Goal: Task Accomplishment & Management: Complete application form

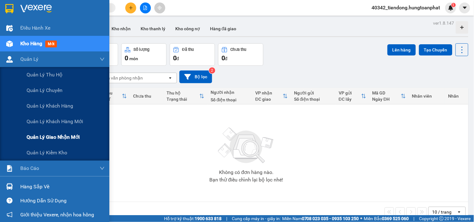
click at [29, 135] on span "Quản lý giao nhận mới" at bounding box center [53, 137] width 53 height 8
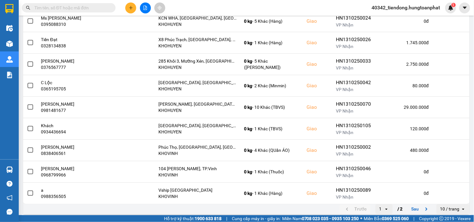
scroll to position [115, 0]
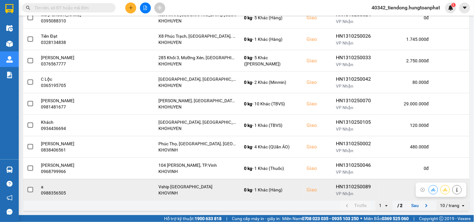
click at [452, 192] on button at bounding box center [456, 189] width 9 height 11
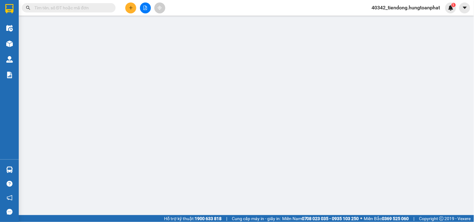
type input "0987757276"
type input "C Phương Vsip"
type input "0988356505"
type input "a"
checkbox input "true"
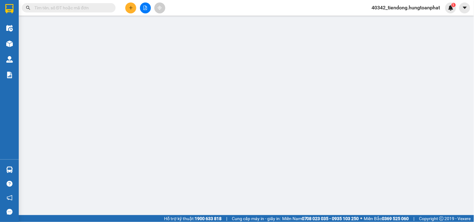
type input "Vship Nghệ An"
type input "0"
type input "200.000"
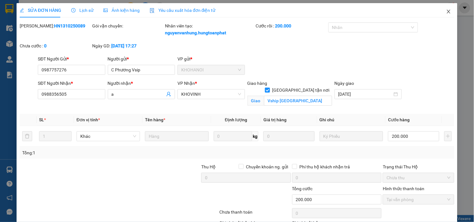
click at [446, 14] on icon "close" at bounding box center [448, 11] width 5 height 5
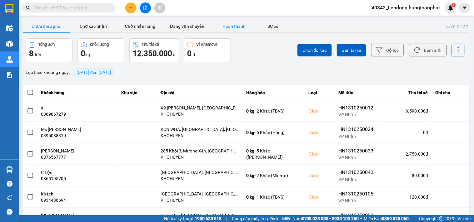
click at [232, 27] on button "Hoàn thành" at bounding box center [233, 26] width 47 height 12
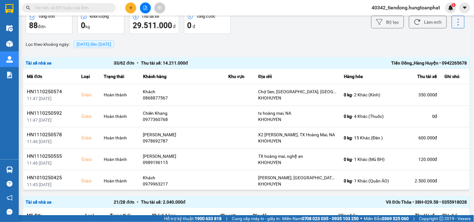
scroll to position [7, 0]
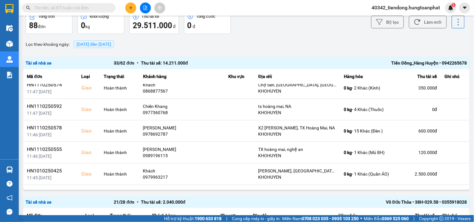
click at [429, 62] on div "Tiến Đồng_Hàng Huyện • 0942265678" at bounding box center [378, 63] width 176 height 7
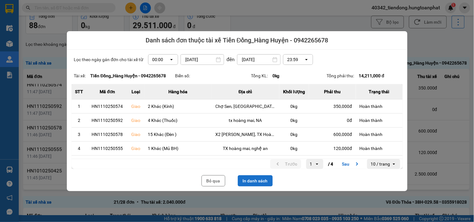
click at [257, 179] on button "In danh sách" at bounding box center [255, 180] width 35 height 11
click at [200, 178] on div "Bỏ qua In danh sách" at bounding box center [236, 180] width 331 height 11
click at [217, 181] on button "Bỏ qua" at bounding box center [213, 180] width 24 height 11
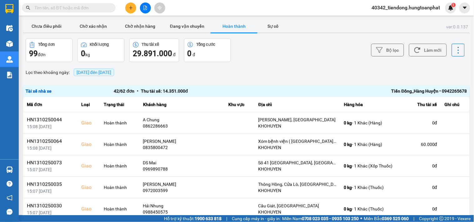
click at [410, 93] on div "Tiến Đồng_Hàng Huyện • 0942265678" at bounding box center [378, 91] width 176 height 7
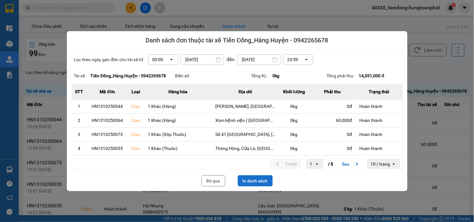
click at [260, 177] on button "In danh sách" at bounding box center [255, 180] width 35 height 11
click at [216, 180] on button "Bỏ qua" at bounding box center [213, 180] width 24 height 11
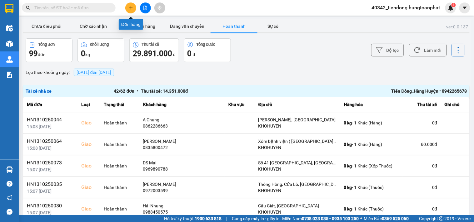
click at [133, 6] on icon "plus" at bounding box center [131, 8] width 4 height 4
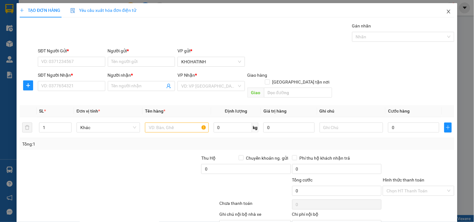
click at [446, 12] on icon "close" at bounding box center [448, 11] width 5 height 5
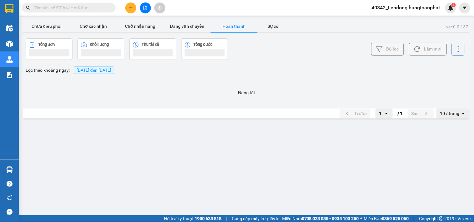
click at [436, 7] on span "40342_tiendong.hungtoanphat" at bounding box center [405, 8] width 78 height 8
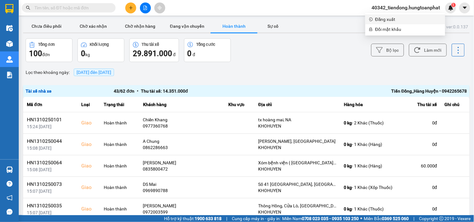
click at [390, 20] on span "Đăng xuất" at bounding box center [408, 19] width 66 height 7
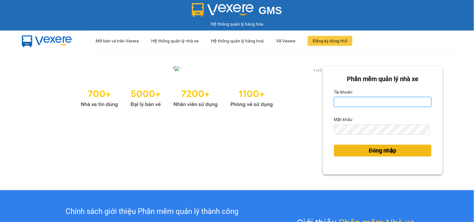
type input "tiendong.hungtoanphat"
click at [382, 149] on span "Đăng nhập" at bounding box center [382, 150] width 27 height 9
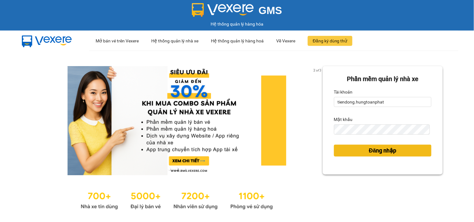
click at [382, 149] on span "Đăng nhập" at bounding box center [382, 150] width 27 height 9
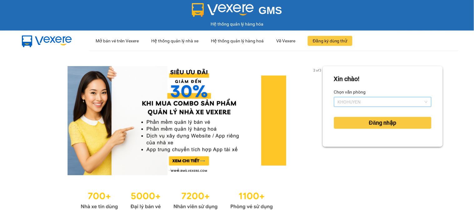
click at [351, 100] on span "KHOHUYEN" at bounding box center [382, 101] width 90 height 9
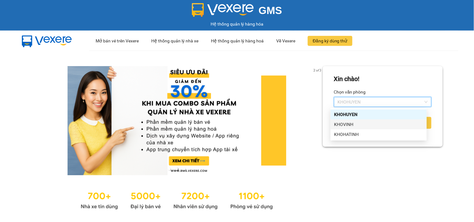
click at [347, 126] on div "KHOVINH" at bounding box center [378, 124] width 89 height 7
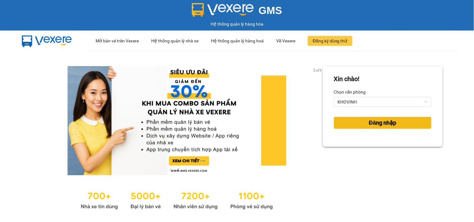
click at [353, 124] on button "Đăng nhập" at bounding box center [382, 123] width 97 height 12
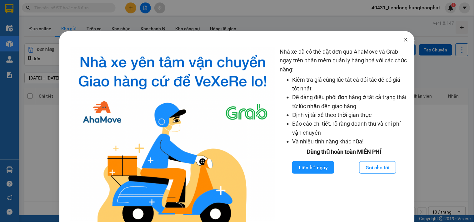
click at [404, 41] on icon "close" at bounding box center [405, 40] width 3 height 4
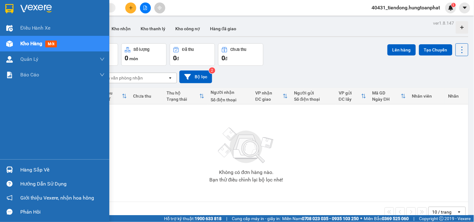
click at [10, 169] on img at bounding box center [9, 170] width 7 height 7
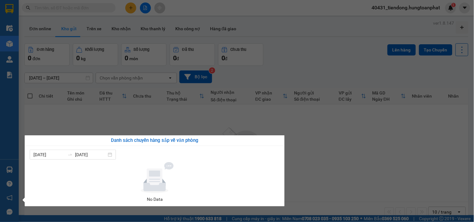
drag, startPoint x: 318, startPoint y: 62, endPoint x: 176, endPoint y: 40, distance: 143.5
click at [318, 62] on section "Kết quả tìm kiếm ( 0 ) Bộ lọc No Data 40431_tiendong.hungtoanphat 1 Điều hành x…" at bounding box center [237, 111] width 474 height 222
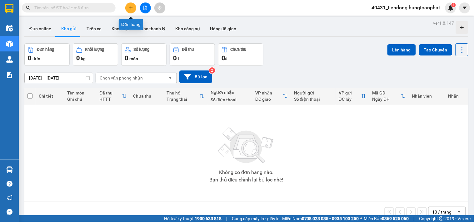
click at [130, 7] on icon "plus" at bounding box center [130, 7] width 3 height 0
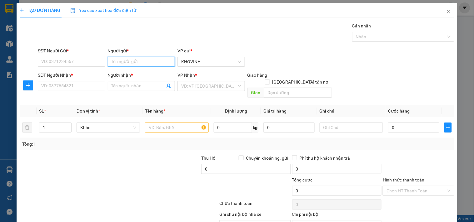
click at [140, 60] on input "Người gửi *" at bounding box center [141, 62] width 67 height 10
drag, startPoint x: 120, startPoint y: 63, endPoint x: 104, endPoint y: 63, distance: 15.3
click at [104, 63] on div "SĐT Người Gửi * VD: 0371234567 Người gửi * NPP Hiển Thọ NPP Hiển Thọ VP gửi * K…" at bounding box center [246, 58] width 419 height 22
type input "a Hiển Thọ"
click at [135, 64] on input "a Hiển Thọ" at bounding box center [141, 62] width 67 height 10
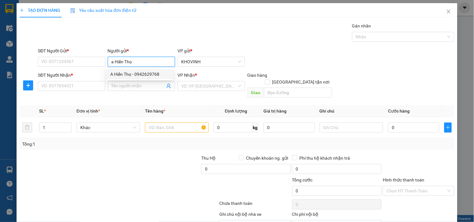
click at [139, 76] on div "A Hiển Thọ - 0942629768" at bounding box center [139, 74] width 59 height 7
type input "0942629768"
type input "A Hiển Thọ"
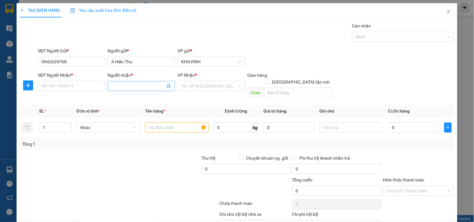
click at [133, 85] on input "Người nhận *" at bounding box center [137, 86] width 53 height 7
type input "[PERSON_NAME]"
click at [85, 90] on input "SĐT Người Nhận *" at bounding box center [71, 86] width 67 height 10
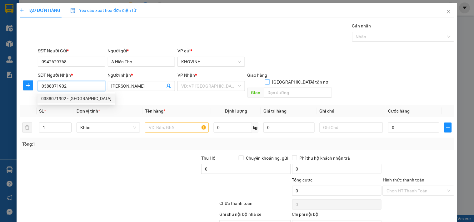
type input "0388071902"
click at [269, 80] on input "[GEOGRAPHIC_DATA] tận nơi" at bounding box center [267, 82] width 4 height 4
checkbox input "true"
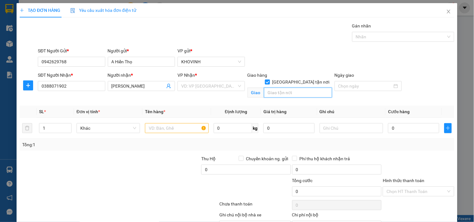
click at [292, 88] on input "text" at bounding box center [298, 93] width 68 height 10
type input "[PERSON_NAME]"
click at [55, 132] on input "1" at bounding box center [55, 128] width 32 height 9
type input "11"
click at [160, 124] on input "text" at bounding box center [176, 128] width 63 height 10
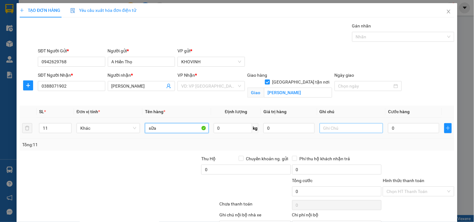
type input "sữa"
click at [349, 130] on input "text" at bounding box center [350, 128] width 63 height 10
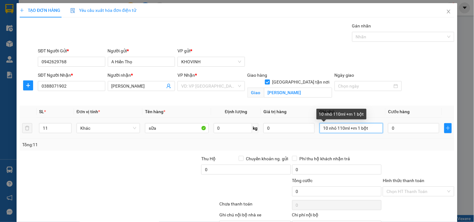
click at [350, 128] on input "10 nhỏ 110ml +m 1 bột" at bounding box center [350, 128] width 63 height 10
click at [355, 131] on input "10 nhỏ 110ml +m 1 bột" at bounding box center [350, 128] width 63 height 10
type input "10 nhỏ 110ml +1 bột"
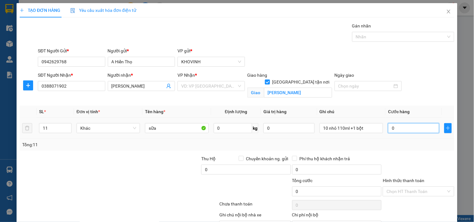
click at [404, 130] on input "0" at bounding box center [413, 128] width 51 height 10
type input "7"
type input "75"
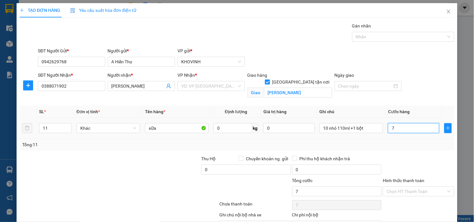
type input "75"
type input "750"
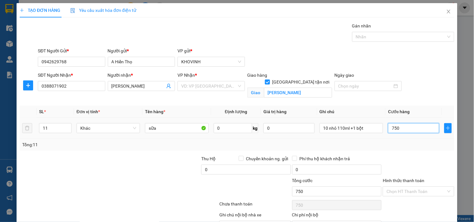
type input "7.500"
type input "75.000"
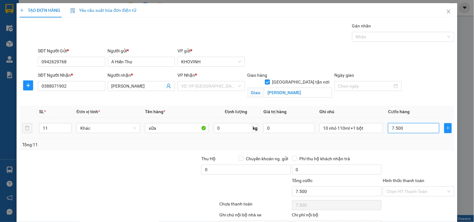
type input "75.000"
click at [405, 33] on div at bounding box center [399, 36] width 93 height 7
type input "75.000"
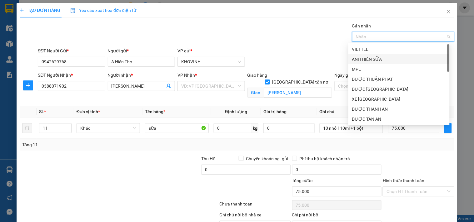
drag, startPoint x: 382, startPoint y: 60, endPoint x: 386, endPoint y: 62, distance: 4.8
click at [382, 60] on div "ANH HIỂN SỮA" at bounding box center [399, 59] width 94 height 7
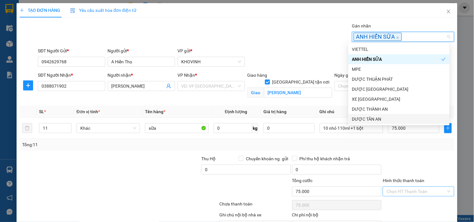
click at [424, 189] on input "Hình thức thanh toán" at bounding box center [415, 191] width 59 height 9
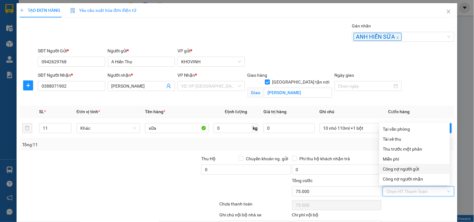
click at [416, 168] on div "Công nợ người gửi" at bounding box center [414, 169] width 63 height 7
type input "0"
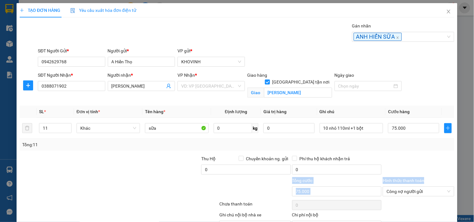
drag, startPoint x: 466, startPoint y: 152, endPoint x: 469, endPoint y: 178, distance: 25.7
click at [469, 178] on div "TẠO ĐƠN HÀNG Yêu cầu xuất hóa đơn điện tử Transit Pickup Surcharge Ids Transit …" at bounding box center [237, 111] width 474 height 222
click at [166, 170] on div at bounding box center [155, 166] width 91 height 22
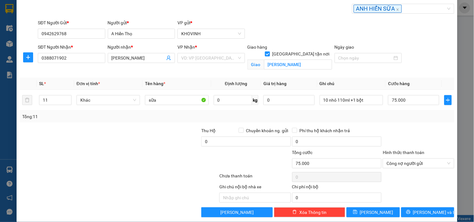
scroll to position [29, 0]
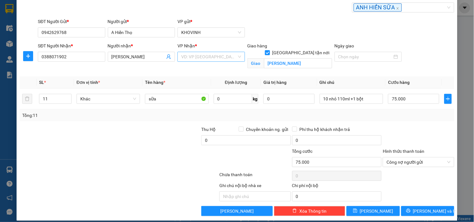
click at [230, 59] on input "search" at bounding box center [208, 56] width 55 height 9
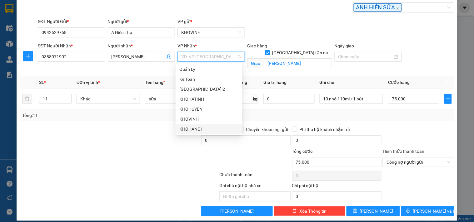
drag, startPoint x: 200, startPoint y: 127, endPoint x: 276, endPoint y: 160, distance: 82.5
click at [200, 128] on div "KHOHANOI" at bounding box center [208, 129] width 59 height 7
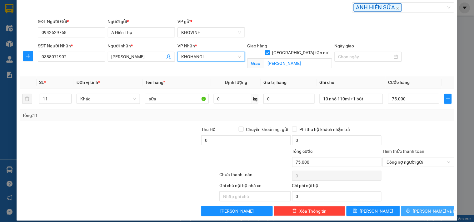
click at [423, 214] on span "[PERSON_NAME] và In" at bounding box center [435, 211] width 44 height 7
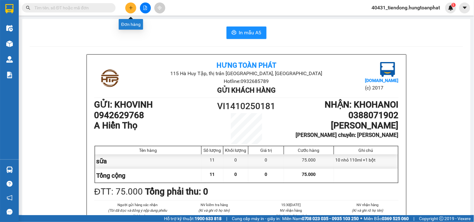
click at [132, 10] on button at bounding box center [130, 7] width 11 height 11
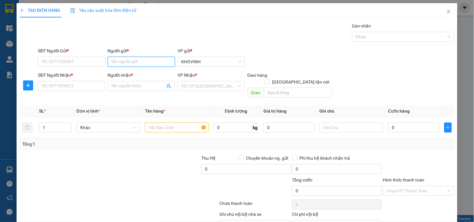
click at [120, 60] on input "Người gửi *" at bounding box center [141, 62] width 67 height 10
type input "A Hiển Thọ"
click at [138, 74] on div "A Hiển Thọ - 0942629768" at bounding box center [139, 74] width 59 height 7
type input "0942629768"
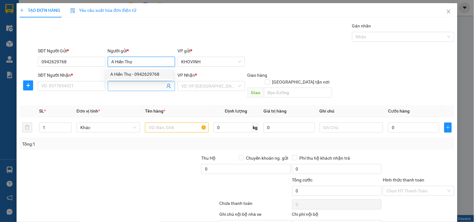
type input "A Hiển Thọ"
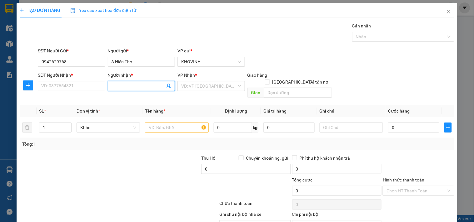
click at [132, 86] on input "Người nhận *" at bounding box center [137, 86] width 53 height 7
type input "A Tuấn TĨnh Gia"
click at [128, 96] on div "A Tuấn Tĩnh Gia - 0967955868" at bounding box center [139, 98] width 59 height 7
type input "0967955868"
type input "A Tuấn Tĩnh Gia"
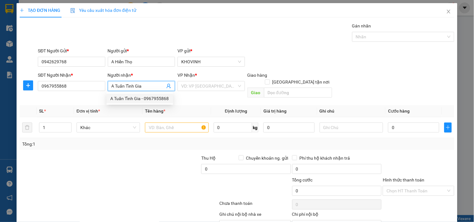
checkbox input "true"
type input "Tĩnh Gia [GEOGRAPHIC_DATA]"
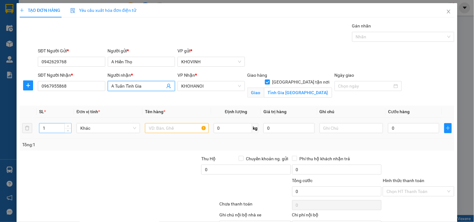
type input "A Tuấn Tĩnh Gia"
click at [32, 129] on tr "1 Khác 0 kg 0 0" at bounding box center [237, 128] width 434 height 21
type input "22"
click at [154, 127] on input "text" at bounding box center [176, 128] width 63 height 10
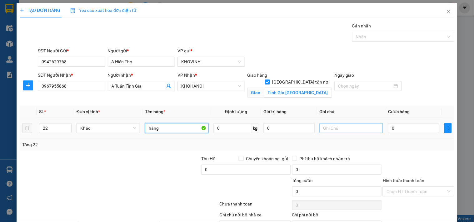
type input "hàng"
click at [335, 129] on input "text" at bounding box center [350, 128] width 63 height 10
type input "20 sữa 110ml + 2 bột"
click at [392, 132] on input "0" at bounding box center [413, 128] width 51 height 10
type input "1"
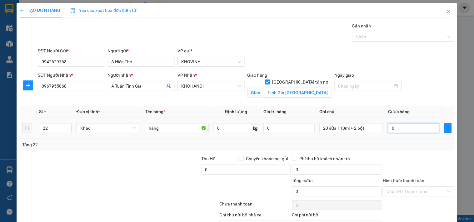
type input "1"
type input "15"
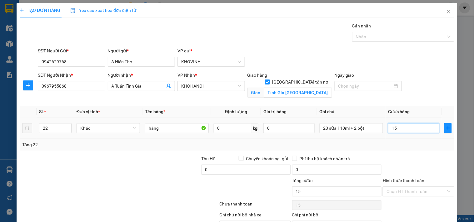
type input "150"
type input "1.500"
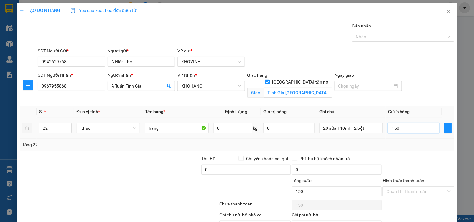
type input "1.500"
type input "15.000"
type input "150.000"
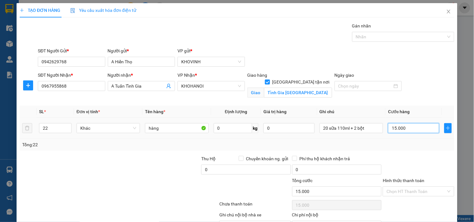
type input "150.000"
click at [415, 194] on input "Hình thức thanh toán" at bounding box center [415, 191] width 59 height 9
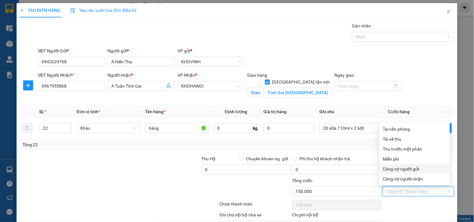
click at [409, 167] on div "Công nợ người gửi" at bounding box center [414, 169] width 63 height 7
type input "0"
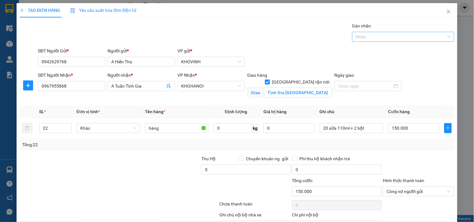
click at [415, 36] on div at bounding box center [399, 36] width 93 height 7
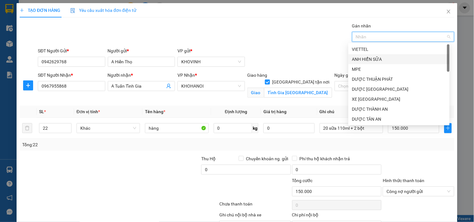
click at [384, 59] on div "ANH HIỂN SỮA" at bounding box center [399, 59] width 94 height 7
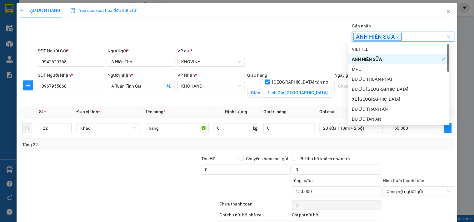
drag, startPoint x: 191, startPoint y: 104, endPoint x: 199, endPoint y: 104, distance: 7.8
click at [191, 104] on div "Transit Pickup Surcharge Ids Transit Deliver Surcharge Ids Transit Deliver Surc…" at bounding box center [237, 133] width 434 height 223
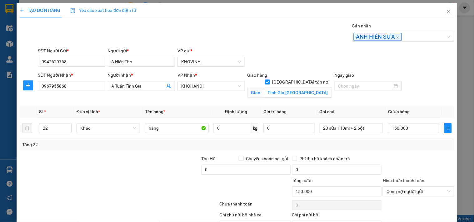
scroll to position [36, 0]
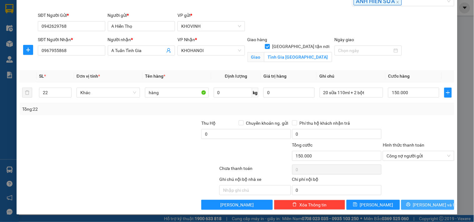
click at [434, 204] on span "[PERSON_NAME] và In" at bounding box center [435, 205] width 44 height 7
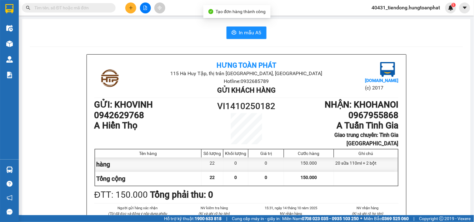
click at [21, 44] on main "In mẫu A5 Hưng Toàn Phát 115 Hà Huy Tập, thị trấn [GEOGRAPHIC_DATA], [GEOGRAPHI…" at bounding box center [237, 107] width 474 height 215
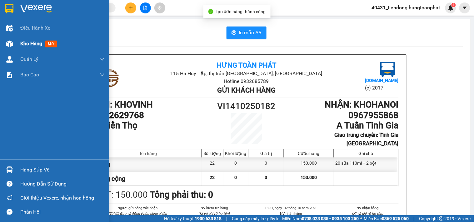
click at [10, 44] on img at bounding box center [9, 44] width 7 height 7
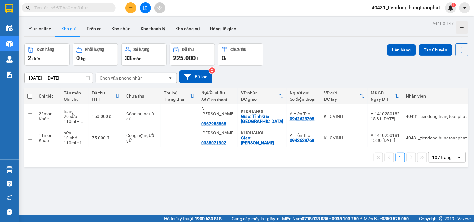
click at [29, 95] on span at bounding box center [29, 96] width 5 height 5
click at [30, 93] on input "checkbox" at bounding box center [30, 93] width 0 height 0
checkbox input "true"
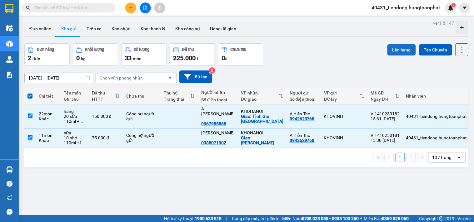
click at [392, 48] on button "Lên hàng" at bounding box center [401, 49] width 28 height 11
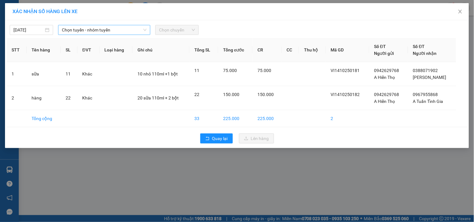
click at [75, 32] on span "Chọn tuyến - nhóm tuyến" at bounding box center [104, 29] width 85 height 9
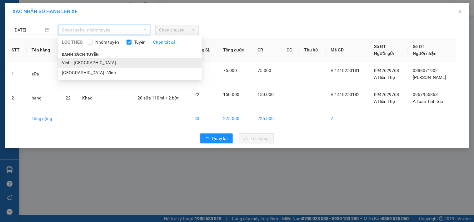
click at [83, 62] on li "Vinh - [GEOGRAPHIC_DATA]" at bounding box center [130, 63] width 144 height 10
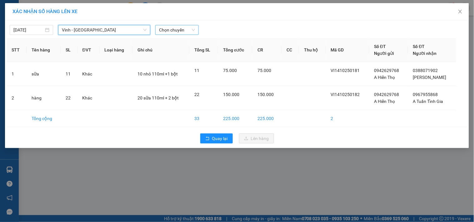
click at [186, 26] on span "Chọn chuyến" at bounding box center [177, 29] width 36 height 9
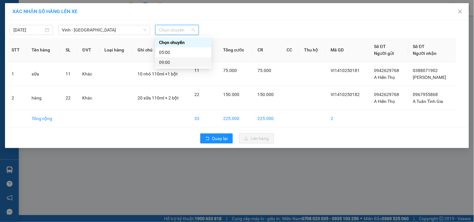
click at [179, 61] on div "09:00" at bounding box center [183, 62] width 49 height 7
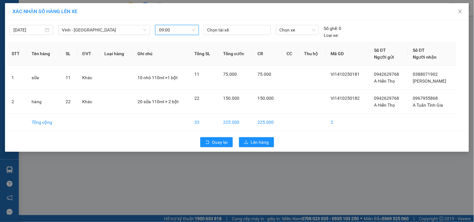
click at [242, 29] on div at bounding box center [237, 29] width 64 height 7
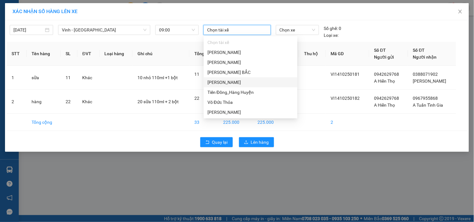
click at [254, 82] on div "[PERSON_NAME]" at bounding box center [250, 82] width 86 height 7
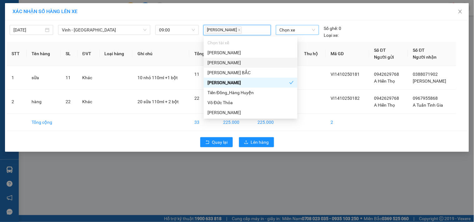
click at [304, 33] on span "Chọn xe" at bounding box center [297, 29] width 36 height 9
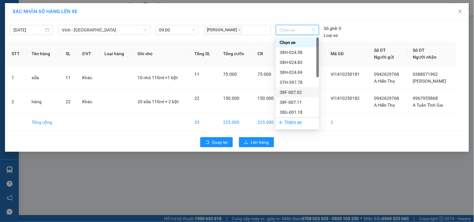
click at [292, 89] on div "38F-007.02" at bounding box center [297, 92] width 36 height 7
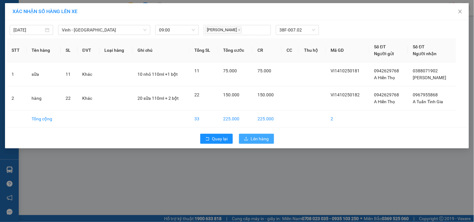
click at [264, 139] on span "Lên hàng" at bounding box center [260, 138] width 18 height 7
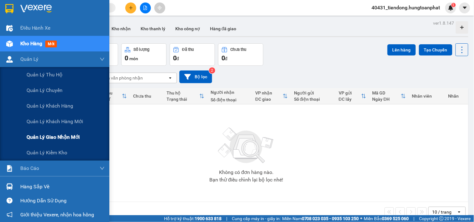
click at [49, 135] on span "Quản lý giao nhận mới" at bounding box center [53, 137] width 53 height 8
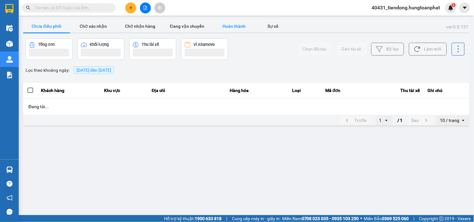
click at [232, 27] on button "Hoàn thành" at bounding box center [233, 26] width 47 height 12
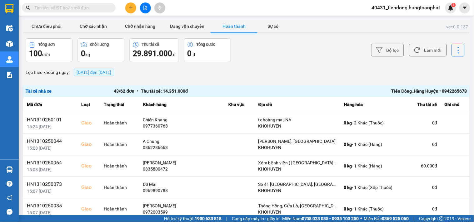
click at [431, 90] on div "Tiến Đồng_Hàng Huyện • 0942265678" at bounding box center [378, 91] width 176 height 7
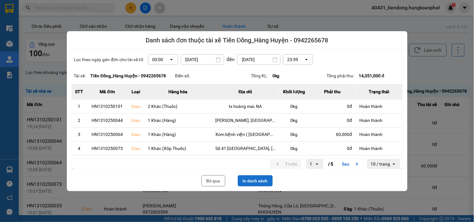
click at [258, 177] on button "In danh sách" at bounding box center [255, 180] width 35 height 11
click at [218, 178] on button "Bỏ qua" at bounding box center [213, 180] width 24 height 11
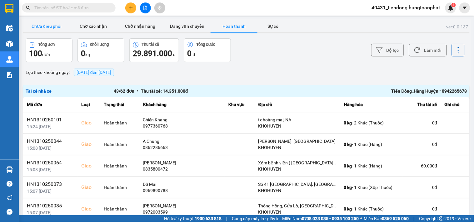
click at [46, 24] on button "Chưa điều phối" at bounding box center [46, 26] width 47 height 12
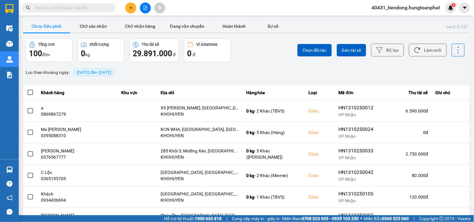
click at [99, 70] on span "[DATE] đến [DATE]" at bounding box center [93, 72] width 35 height 5
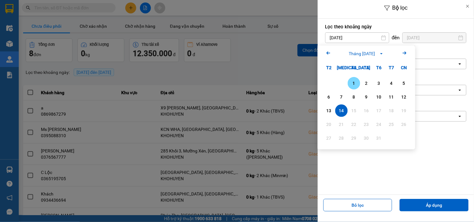
drag, startPoint x: 352, startPoint y: 80, endPoint x: 432, endPoint y: 56, distance: 83.6
click at [353, 80] on div "1" at bounding box center [353, 83] width 9 height 7
type input "[DATE]"
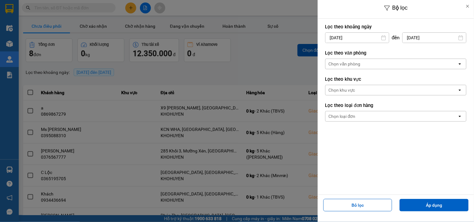
click at [420, 34] on input "[DATE]" at bounding box center [433, 38] width 63 height 10
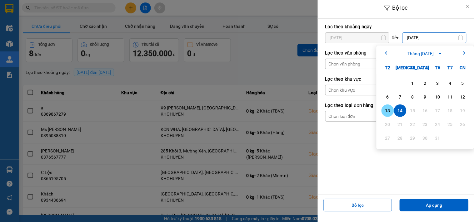
click at [386, 108] on div "13" at bounding box center [387, 110] width 9 height 7
type input "[DATE]"
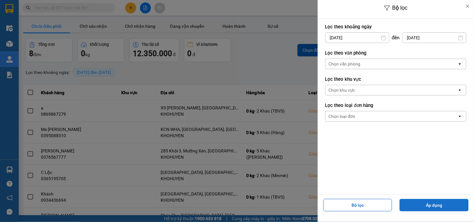
click at [427, 202] on button "Áp dụng" at bounding box center [433, 205] width 69 height 12
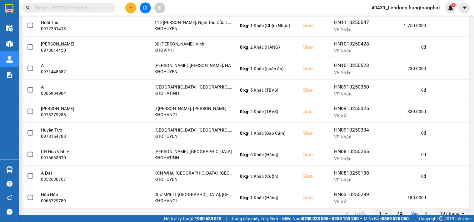
scroll to position [115, 0]
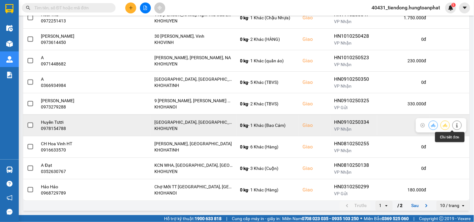
click at [454, 125] on icon at bounding box center [456, 125] width 4 height 4
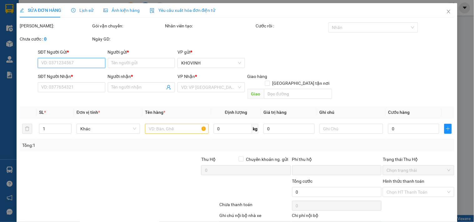
scroll to position [29, 0]
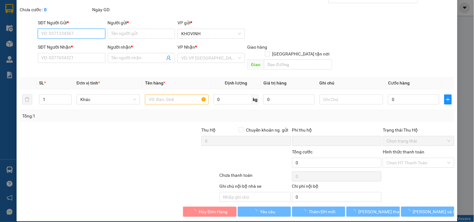
type input "0944441627"
type input "Mồi Câu Lão Ngư"
type input "0978154788"
type input "Huyền Tươi"
checkbox input "true"
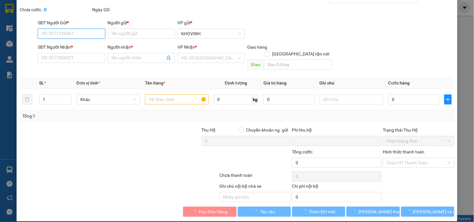
type input "[GEOGRAPHIC_DATA], [GEOGRAPHIC_DATA], [GEOGRAPHIC_DATA]"
type input "0"
type input "80.000"
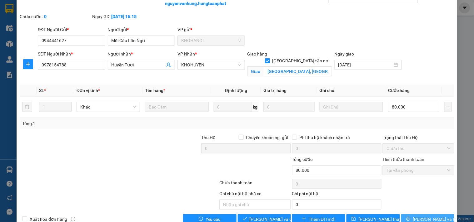
click at [436, 216] on button "[PERSON_NAME] và In" at bounding box center [427, 219] width 53 height 10
